Goal: Task Accomplishment & Management: Use online tool/utility

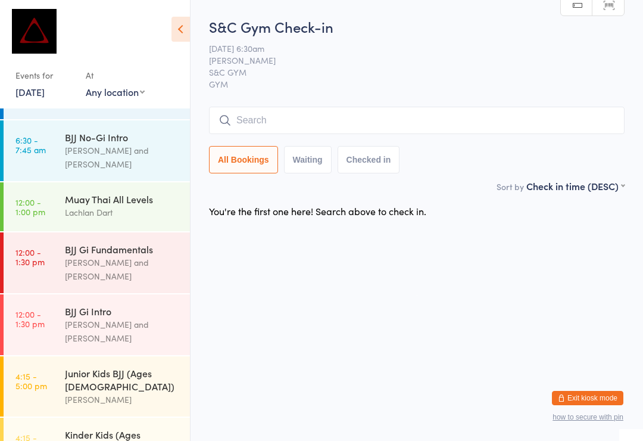
scroll to position [141, 0]
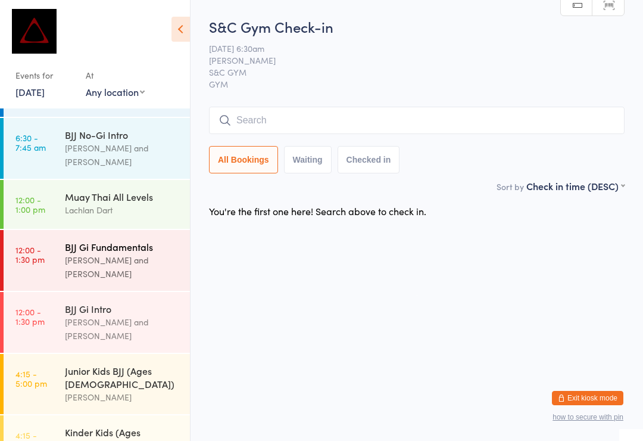
click at [103, 241] on div "BJJ Gi Fundamentals" at bounding box center [122, 246] width 115 height 13
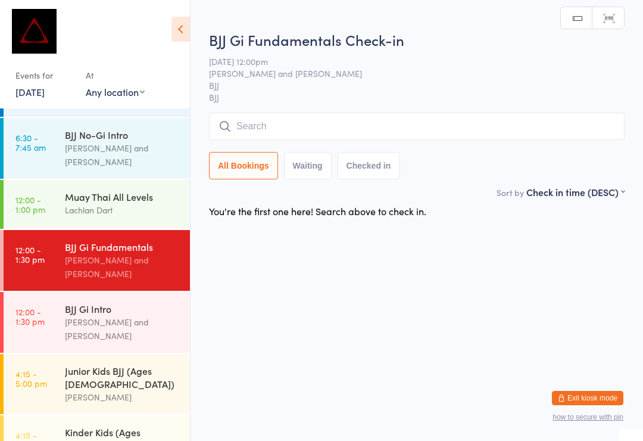
click at [257, 120] on input "search" at bounding box center [417, 126] width 416 height 27
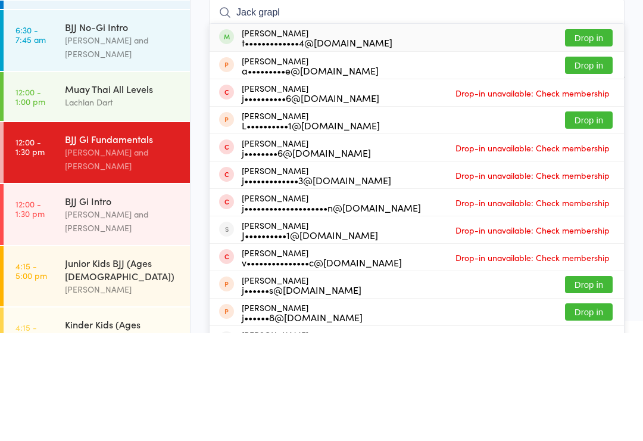
type input "Jack grapl"
click at [590, 137] on button "Drop in" at bounding box center [589, 145] width 48 height 17
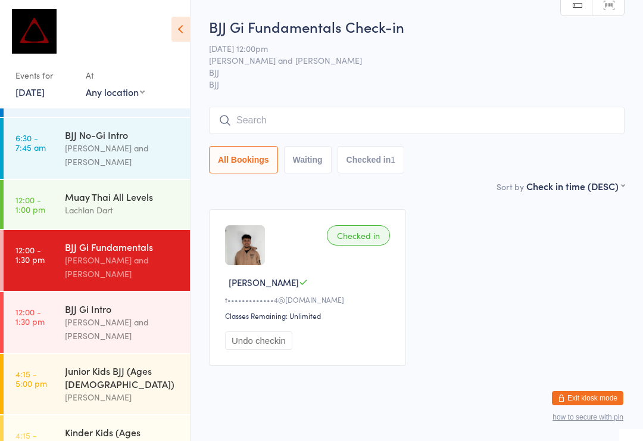
click at [271, 113] on input "search" at bounding box center [417, 120] width 416 height 27
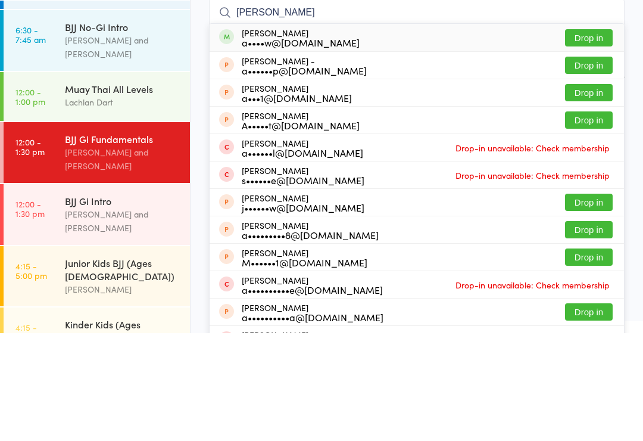
type input "Andrew pinto"
click at [323, 145] on div "a••••w@panchomichael.com.au" at bounding box center [301, 150] width 118 height 10
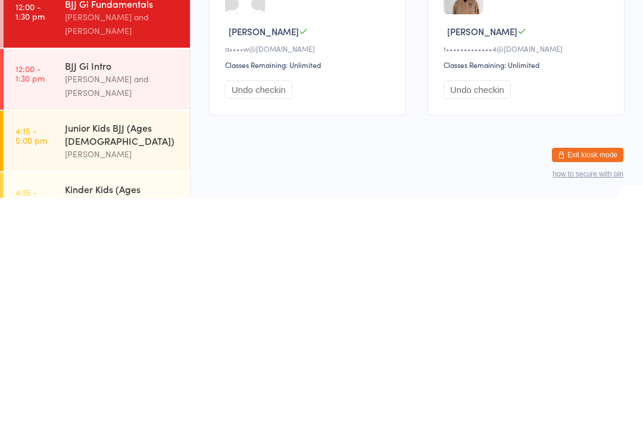
scroll to position [23, 0]
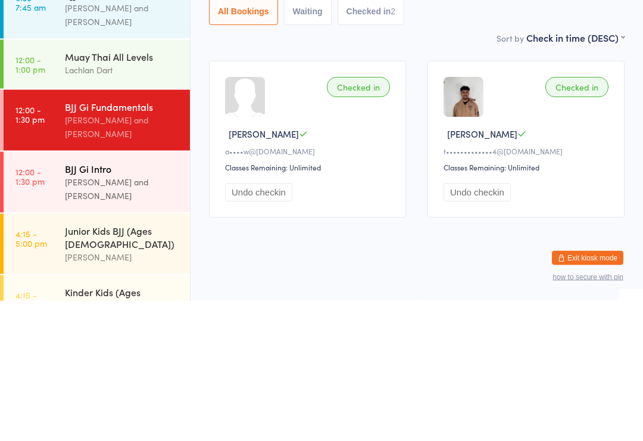
click at [163, 302] on div "BJJ Gi Intro" at bounding box center [122, 308] width 115 height 13
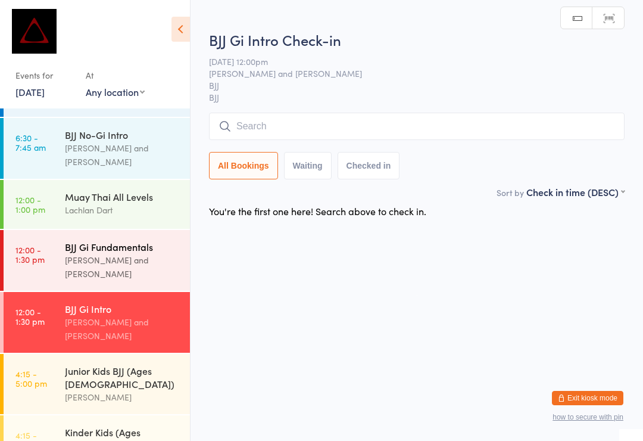
click at [169, 241] on div "BJJ Gi Fundamentals" at bounding box center [122, 246] width 115 height 13
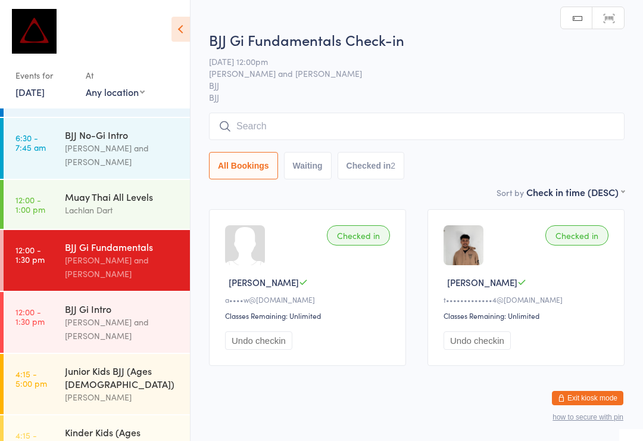
click at [540, 126] on input "search" at bounding box center [417, 126] width 416 height 27
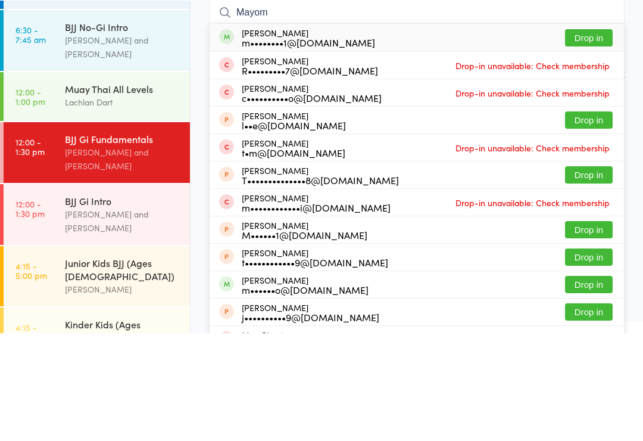
type input "Mayom"
click at [593, 137] on button "Drop in" at bounding box center [589, 145] width 48 height 17
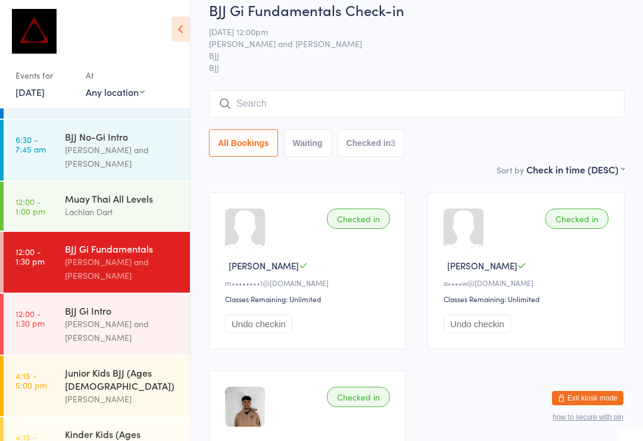
scroll to position [139, 0]
click at [67, 191] on div "Muay Thai All Levels" at bounding box center [122, 197] width 115 height 13
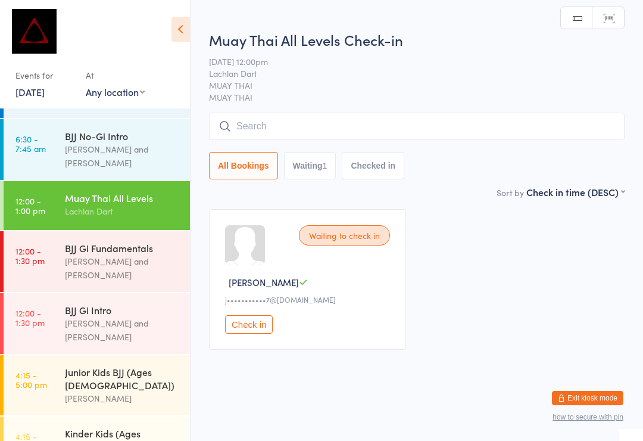
click at [318, 117] on input "search" at bounding box center [417, 126] width 416 height 27
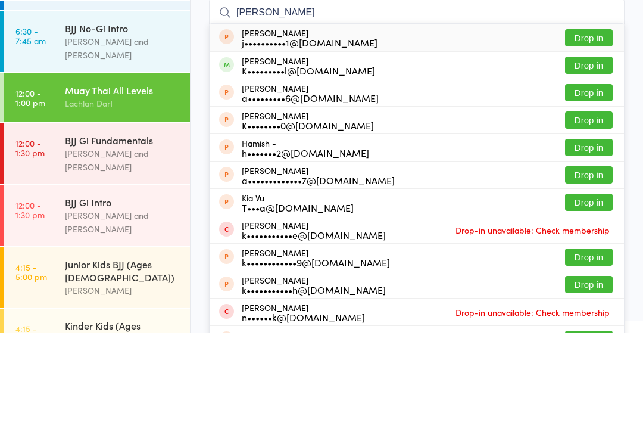
type input "Kish"
click at [574, 164] on button "Drop in" at bounding box center [589, 172] width 48 height 17
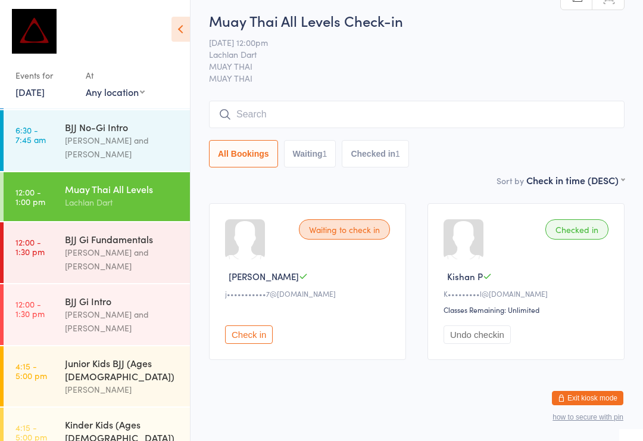
scroll to position [148, 0]
click at [77, 196] on div "Lachlan Dart" at bounding box center [122, 203] width 115 height 14
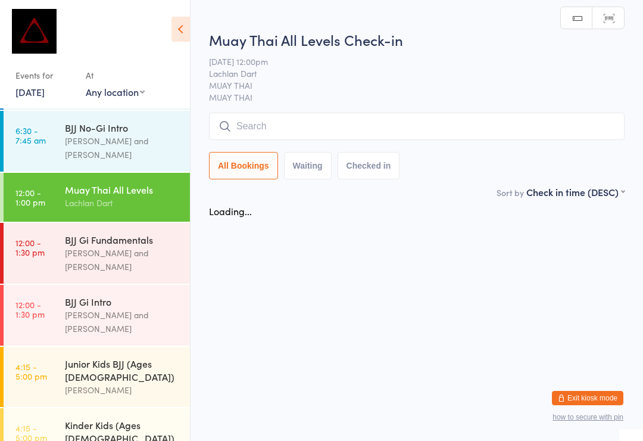
click at [276, 117] on input "search" at bounding box center [417, 126] width 416 height 27
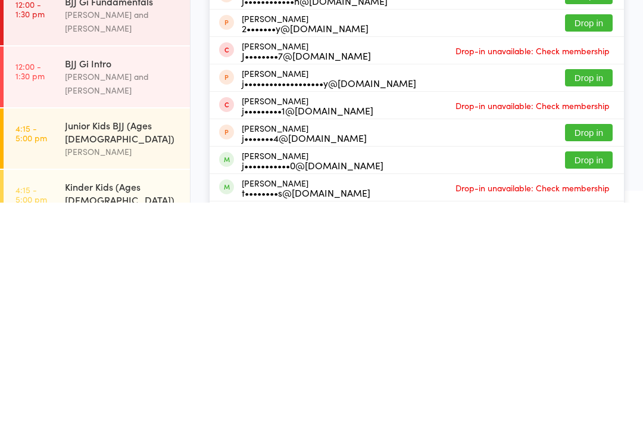
type input "Joe"
click at [587, 390] on button "Drop in" at bounding box center [589, 398] width 48 height 17
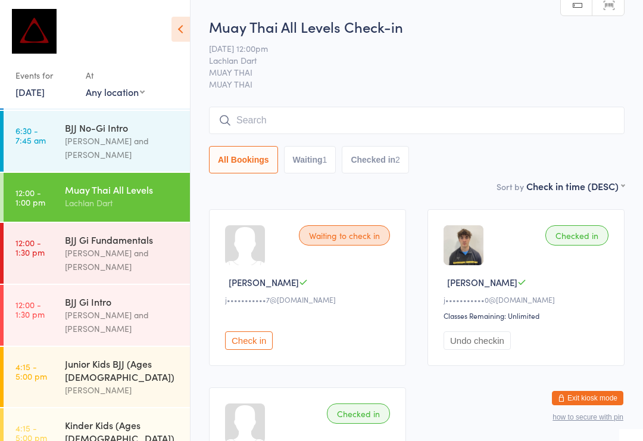
click at [403, 109] on input "search" at bounding box center [417, 120] width 416 height 27
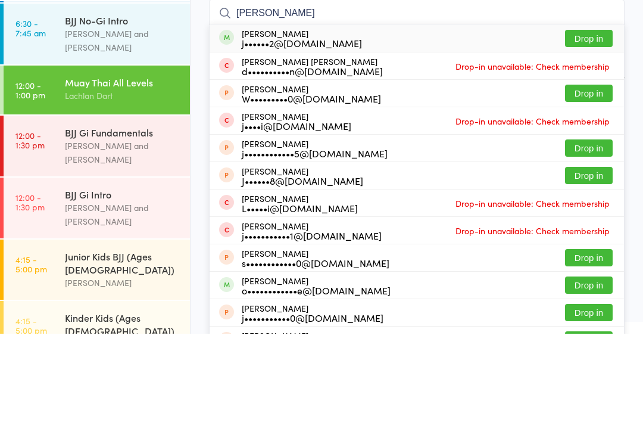
type input "Joshua wright"
click at [592, 137] on button "Drop in" at bounding box center [589, 145] width 48 height 17
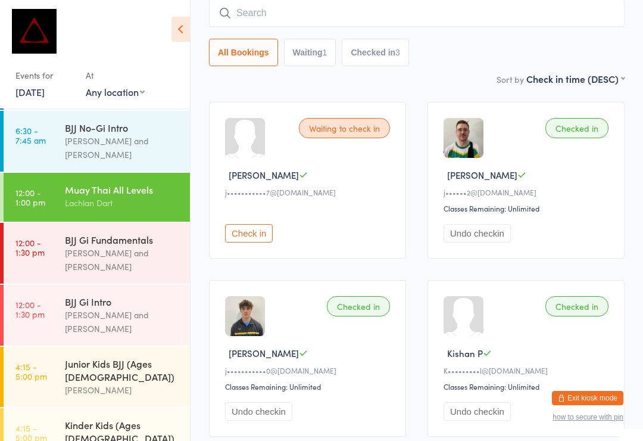
click at [402, 17] on input "search" at bounding box center [417, 12] width 416 height 27
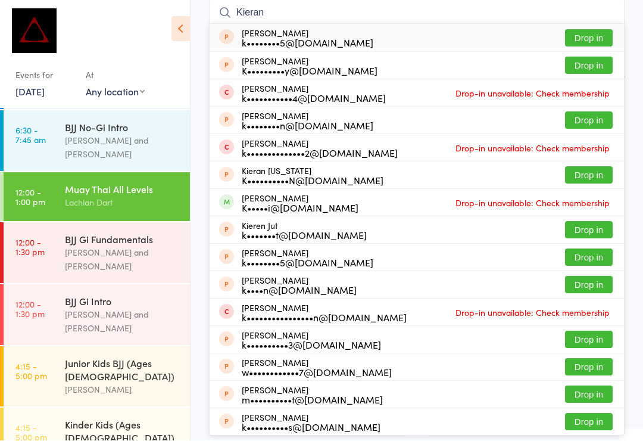
type input "Kieran"
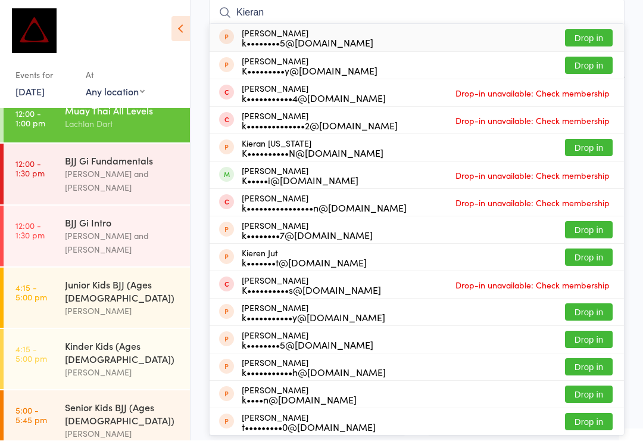
scroll to position [234, 0]
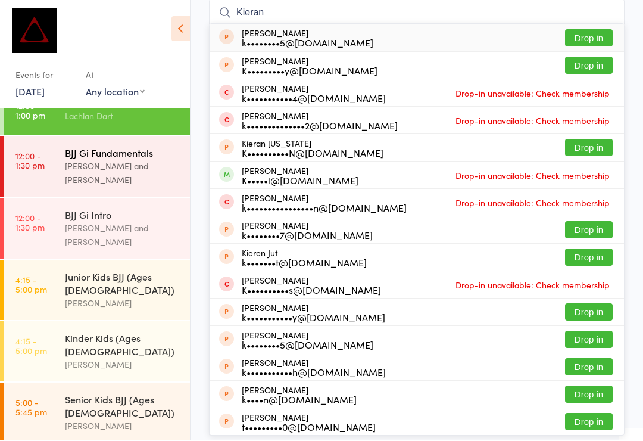
click at [153, 160] on div "Max Viney and David Hart" at bounding box center [122, 173] width 115 height 27
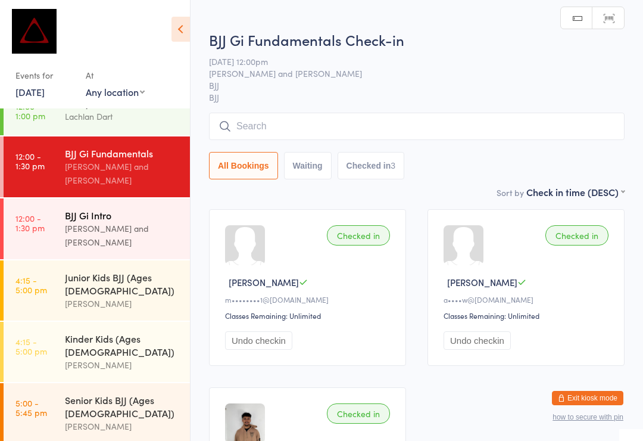
click at [132, 222] on div "Max Viney and David Hart" at bounding box center [122, 235] width 115 height 27
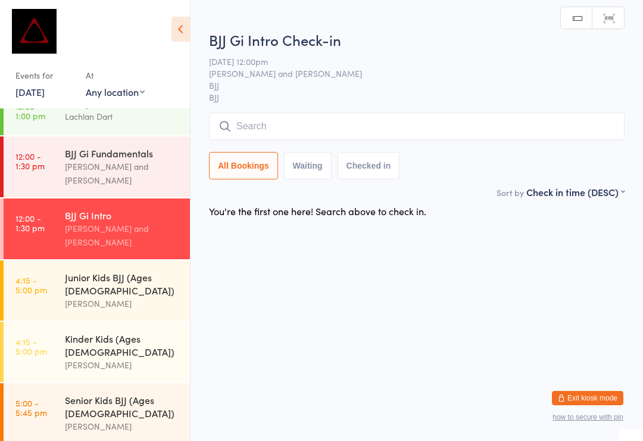
click at [320, 124] on input "search" at bounding box center [417, 126] width 416 height 27
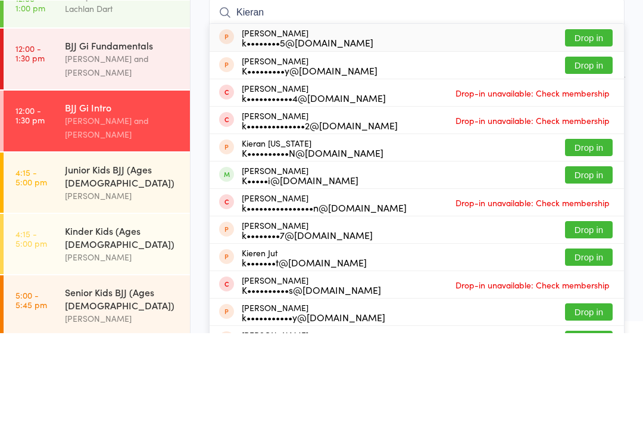
type input "Kieran"
click at [599, 274] on button "Drop in" at bounding box center [589, 282] width 48 height 17
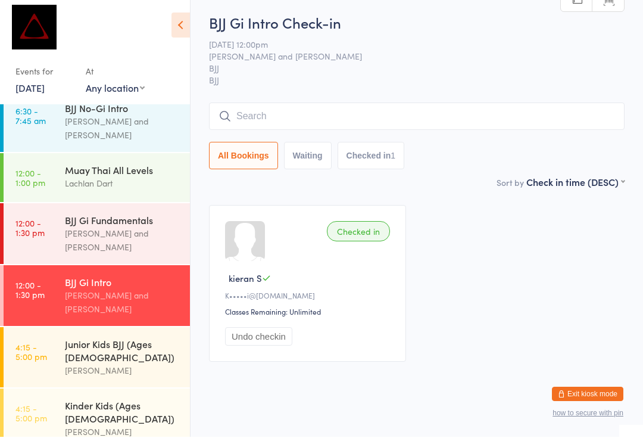
scroll to position [166, 0]
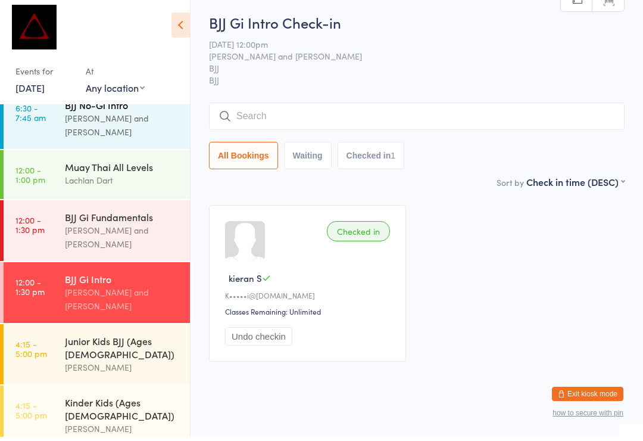
click at [122, 129] on div "BJJ No-Gi Intro David Hart and Max Viney" at bounding box center [127, 122] width 125 height 61
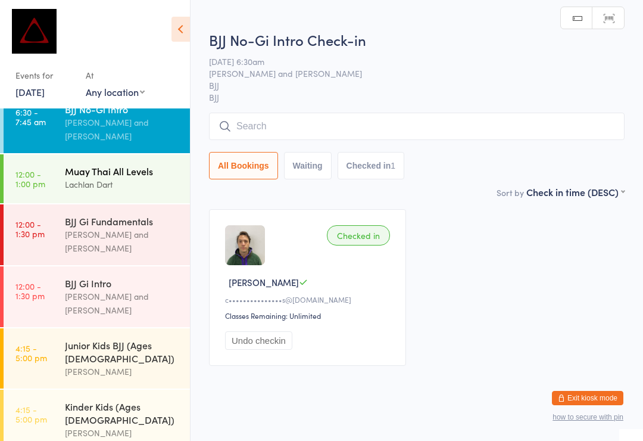
click at [130, 164] on div "Muay Thai All Levels" at bounding box center [122, 170] width 115 height 13
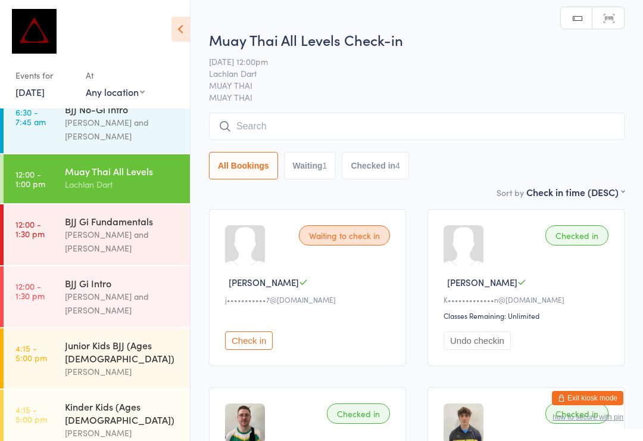
click at [351, 117] on input "search" at bounding box center [417, 126] width 416 height 27
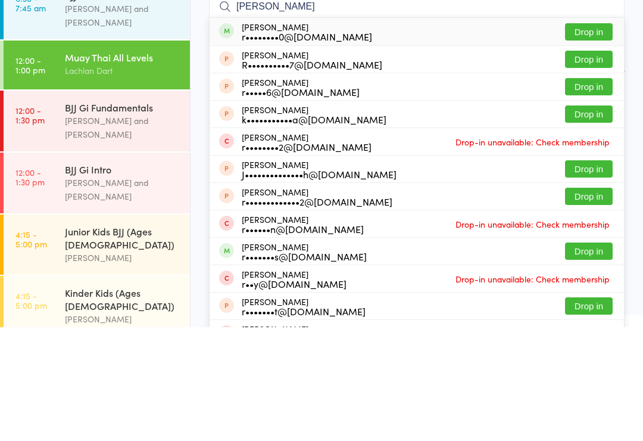
type input "Ruben"
click at [603, 137] on button "Drop in" at bounding box center [589, 145] width 48 height 17
